Goal: Information Seeking & Learning: Compare options

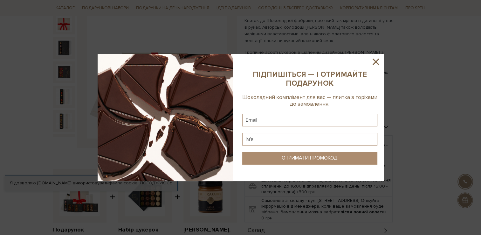
click at [375, 61] on icon at bounding box center [376, 62] width 6 height 6
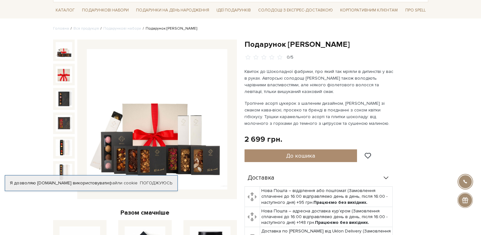
scroll to position [64, 0]
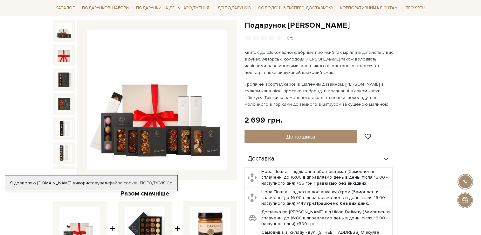
click at [186, 100] on img at bounding box center [157, 100] width 141 height 141
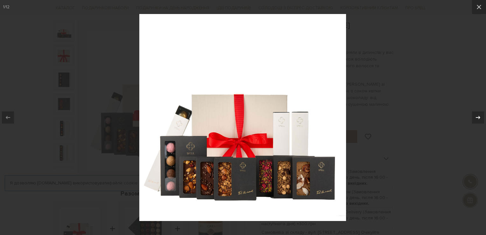
click at [481, 118] on icon at bounding box center [478, 118] width 8 height 8
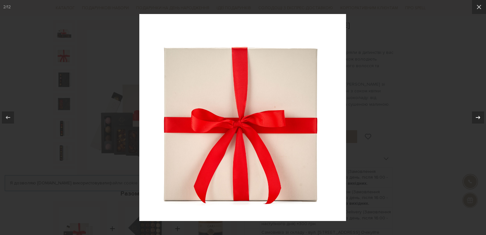
click at [481, 118] on icon at bounding box center [478, 118] width 8 height 8
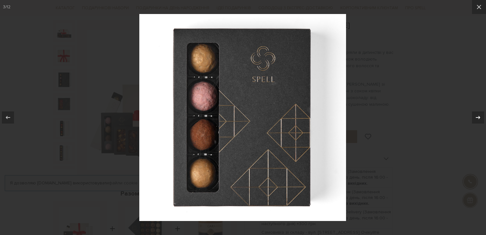
click at [481, 118] on icon at bounding box center [478, 118] width 8 height 8
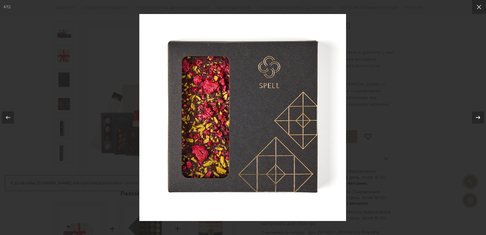
click at [481, 118] on icon at bounding box center [478, 118] width 8 height 8
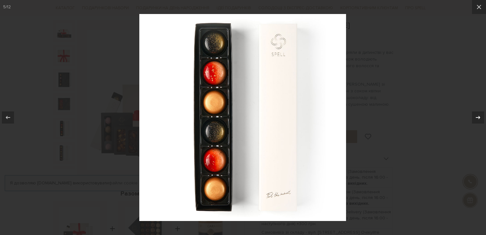
click at [481, 118] on icon at bounding box center [478, 118] width 8 height 8
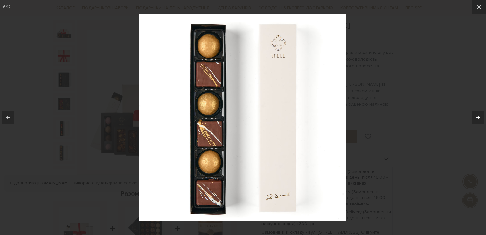
click at [481, 118] on icon at bounding box center [478, 118] width 8 height 8
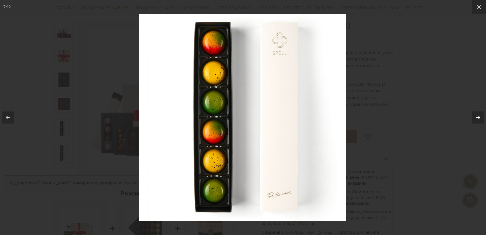
click at [481, 118] on icon at bounding box center [478, 118] width 8 height 8
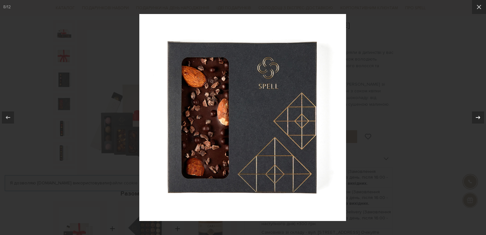
click at [481, 118] on icon at bounding box center [478, 118] width 8 height 8
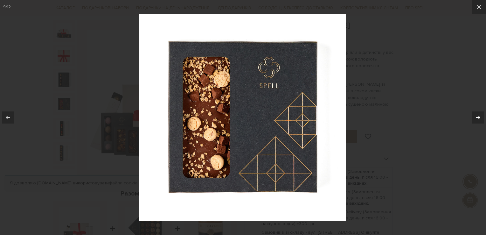
click at [481, 118] on icon at bounding box center [478, 118] width 8 height 8
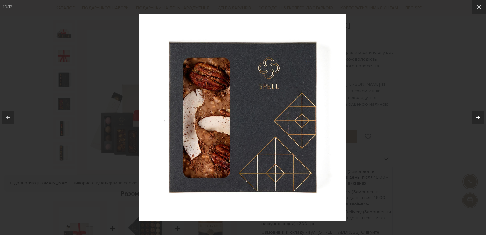
click at [481, 118] on icon at bounding box center [478, 118] width 8 height 8
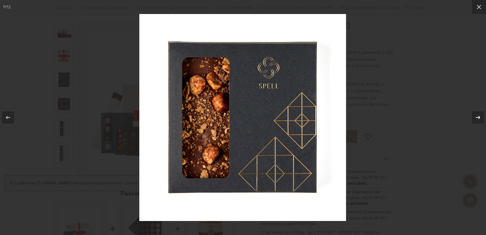
click at [481, 118] on icon at bounding box center [478, 118] width 8 height 8
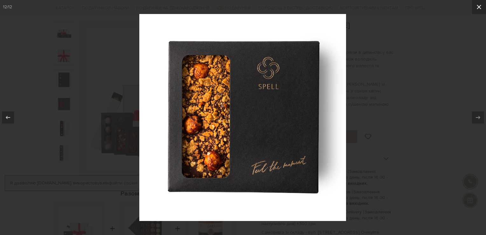
click at [481, 9] on icon at bounding box center [479, 7] width 4 height 4
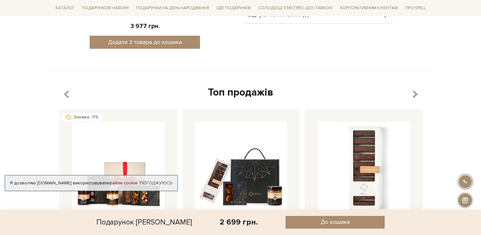
scroll to position [445, 0]
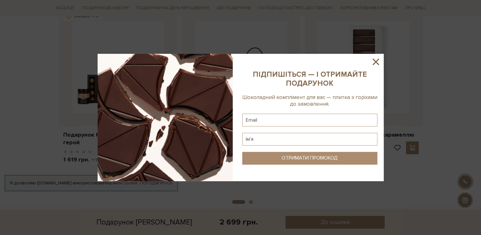
click at [378, 62] on icon at bounding box center [375, 61] width 11 height 11
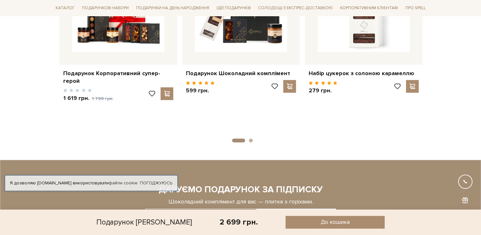
scroll to position [572, 0]
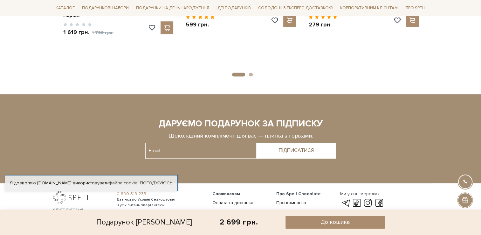
click at [250, 73] on button "2" at bounding box center [251, 75] width 4 height 4
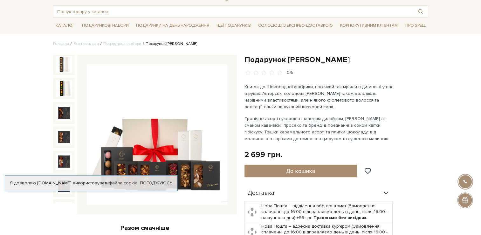
scroll to position [0, 0]
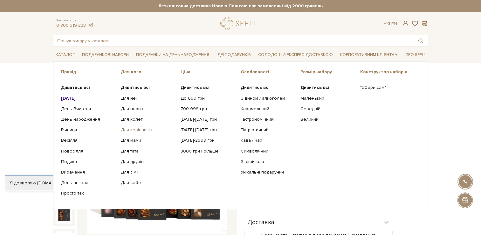
click at [142, 130] on link "Для керівників" at bounding box center [148, 130] width 55 height 6
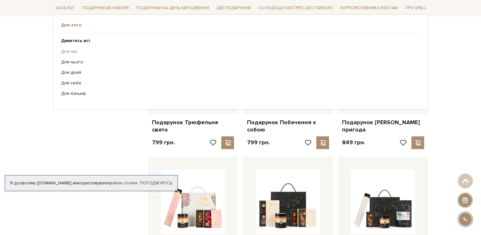
scroll to position [477, 0]
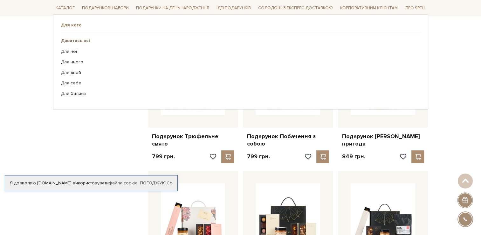
click at [73, 39] on b "Дивитись всі" at bounding box center [75, 40] width 29 height 5
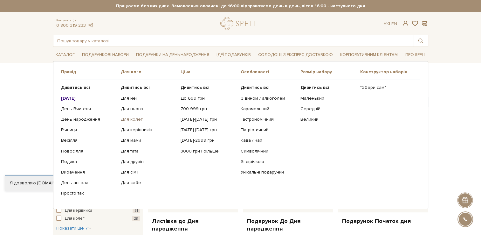
click at [133, 119] on link "Для колег" at bounding box center [148, 119] width 55 height 6
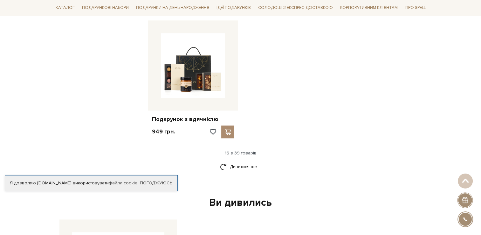
scroll to position [795, 0]
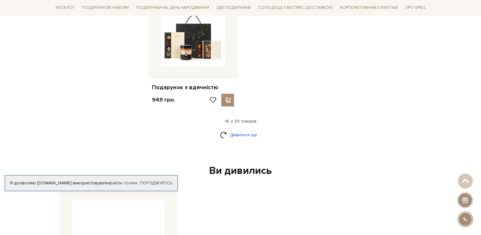
click at [246, 129] on link "Дивитися ще" at bounding box center [240, 134] width 41 height 11
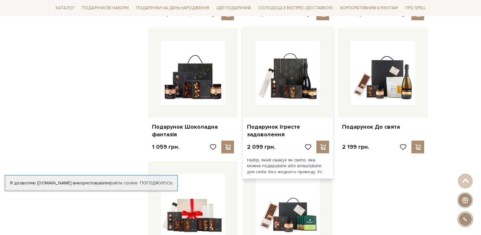
scroll to position [1304, 0]
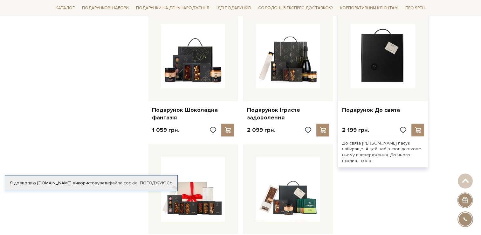
click at [382, 59] on img at bounding box center [383, 56] width 65 height 65
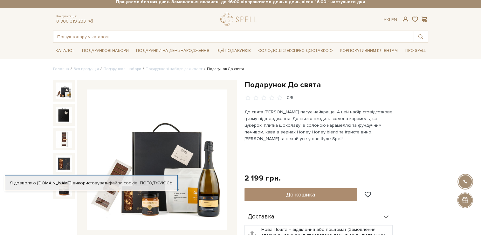
scroll to position [64, 0]
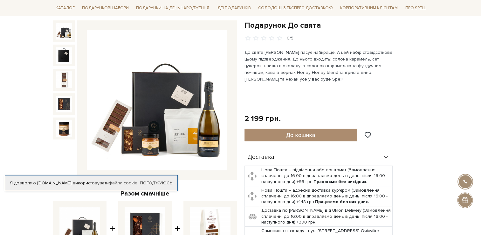
click at [213, 114] on img at bounding box center [157, 100] width 141 height 141
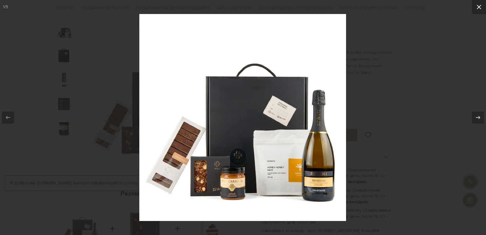
click at [476, 7] on icon at bounding box center [479, 7] width 8 height 8
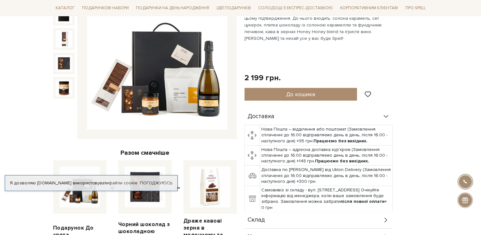
scroll to position [191, 0]
